Goal: Task Accomplishment & Management: Complete application form

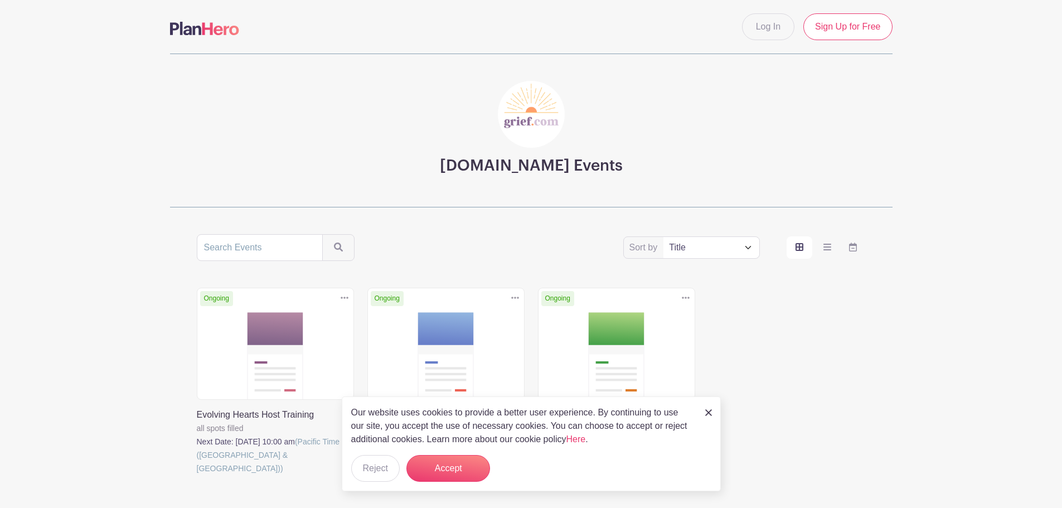
click at [709, 409] on img at bounding box center [708, 412] width 7 height 7
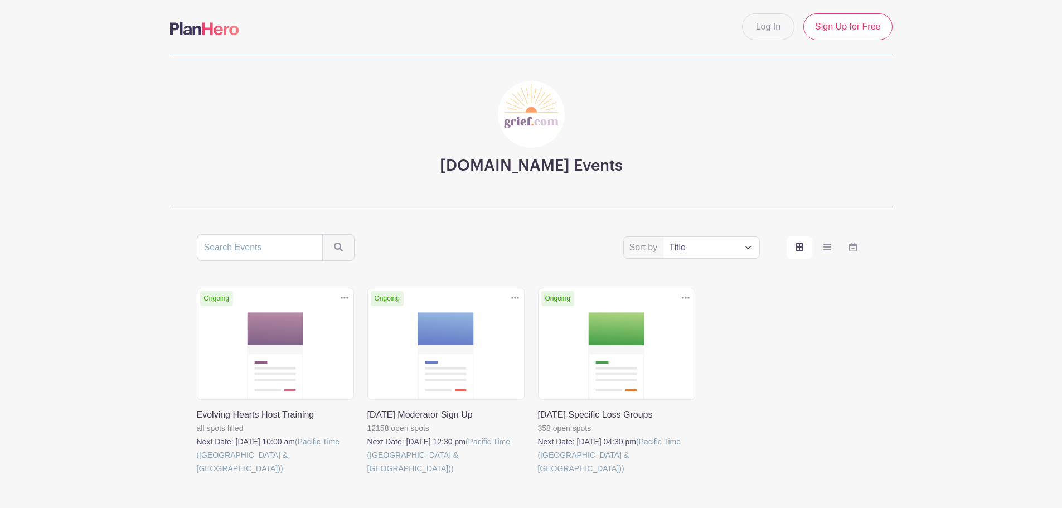
click at [197, 475] on link at bounding box center [197, 475] width 0 height 0
click at [857, 29] on link "Sign Up for Free" at bounding box center [847, 26] width 89 height 27
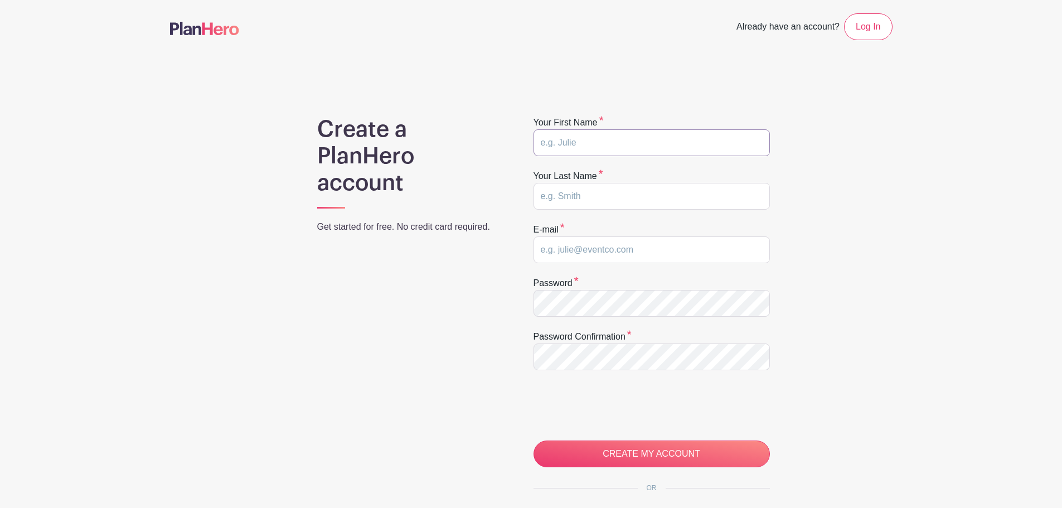
click at [599, 142] on input "text" at bounding box center [652, 142] width 236 height 27
type input "Michaela"
type input "Holmes"
type input "mickiholmes18@gmail.com"
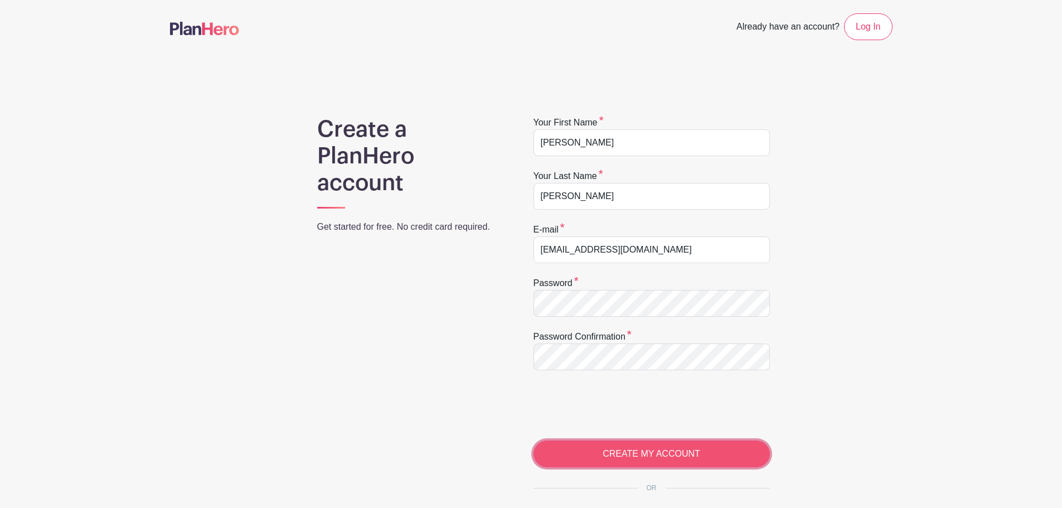
click at [666, 457] on input "CREATE MY ACCOUNT" at bounding box center [652, 453] width 236 height 27
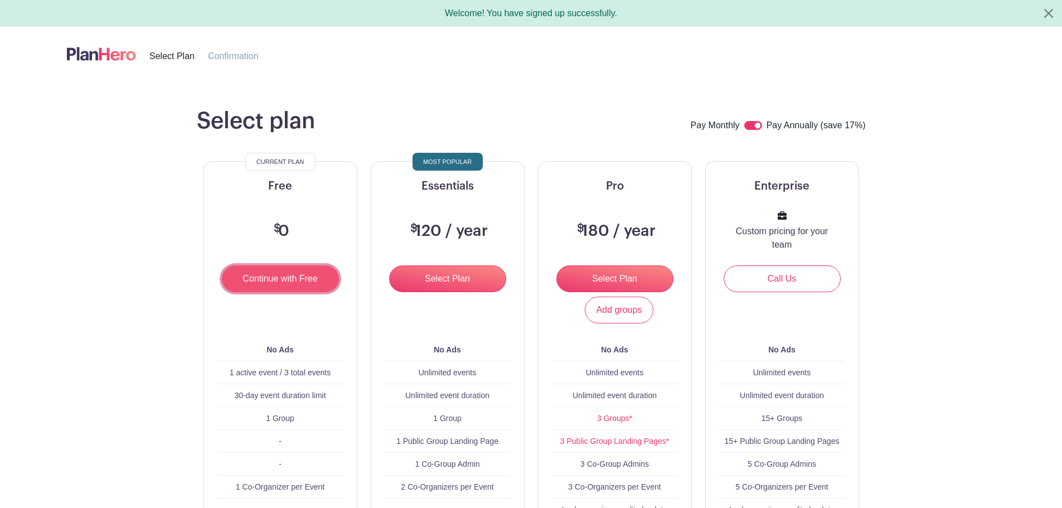
click at [284, 283] on input "Continue with Free" at bounding box center [280, 278] width 117 height 27
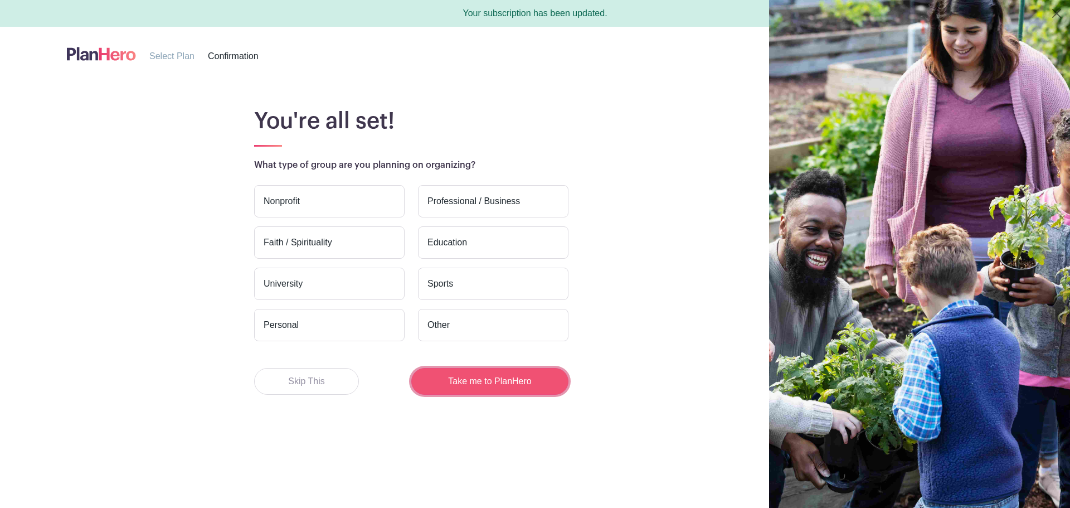
click at [488, 386] on button "Take me to PlanHero" at bounding box center [489, 381] width 157 height 27
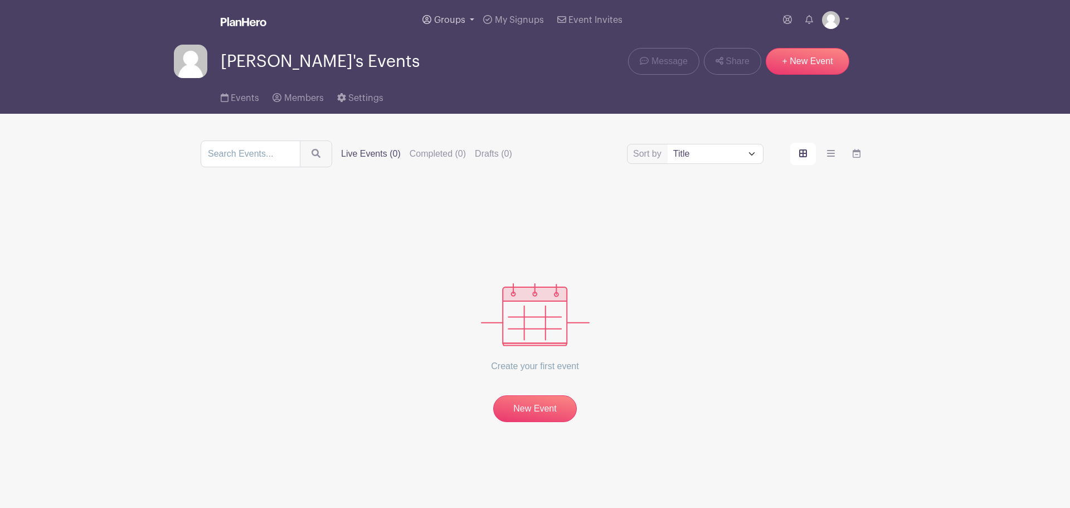
click at [459, 20] on span "Groups" at bounding box center [449, 20] width 31 height 9
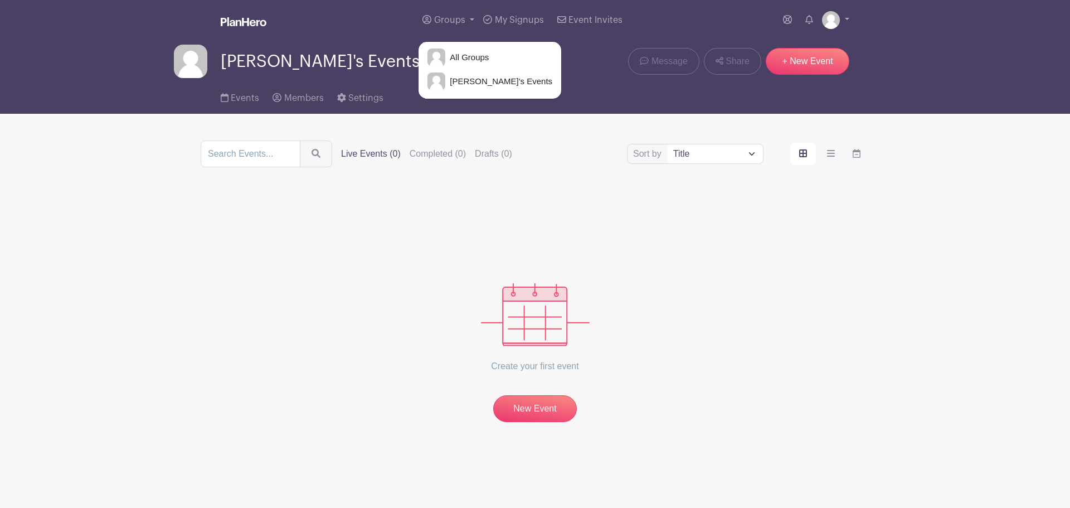
click at [542, 53] on div "[PERSON_NAME]'s Events Message Share + New Event" at bounding box center [535, 61] width 722 height 33
